Goal: Ask a question: Seek information or help from site administrators or community

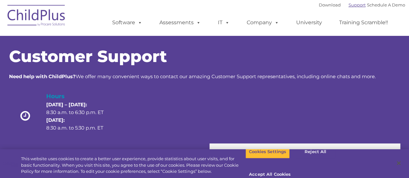
click at [348, 5] on link "Support" at bounding box center [356, 4] width 17 height 5
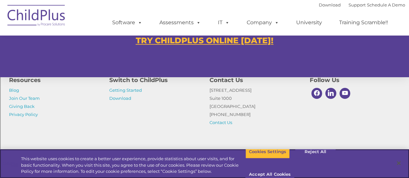
scroll to position [458, 0]
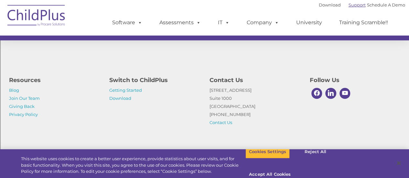
click at [348, 5] on link "Support" at bounding box center [356, 4] width 17 height 5
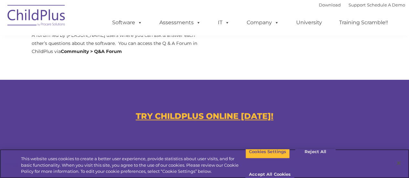
scroll to position [458, 0]
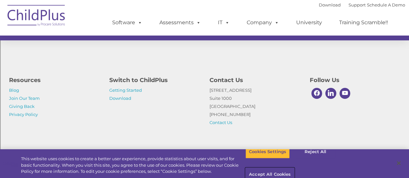
click at [294, 168] on button "Accept All Cookies" at bounding box center [269, 175] width 49 height 14
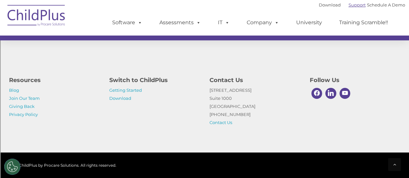
click at [354, 7] on link "Support" at bounding box center [356, 4] width 17 height 5
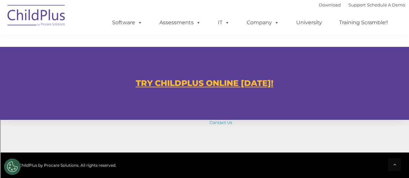
scroll to position [378, 0]
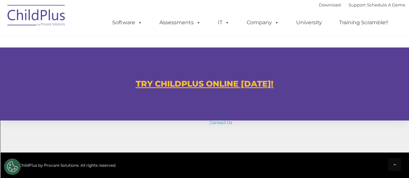
click at [246, 83] on u "TRY CHILDPLUS ONLINE [DATE]!" at bounding box center [205, 84] width 138 height 10
